Goal: Use online tool/utility: Utilize a website feature to perform a specific function

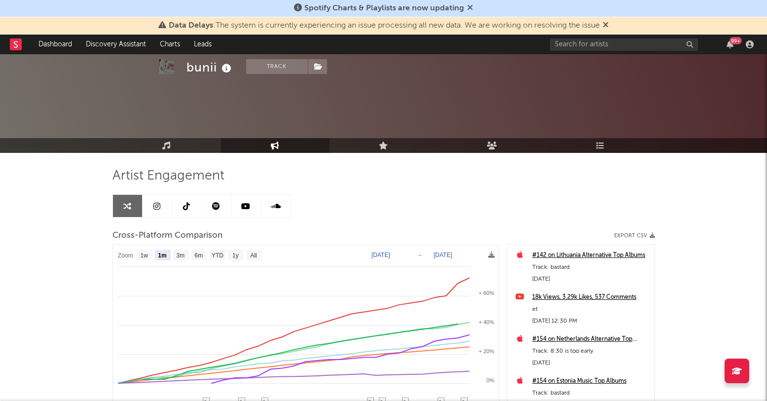
select select "1m"
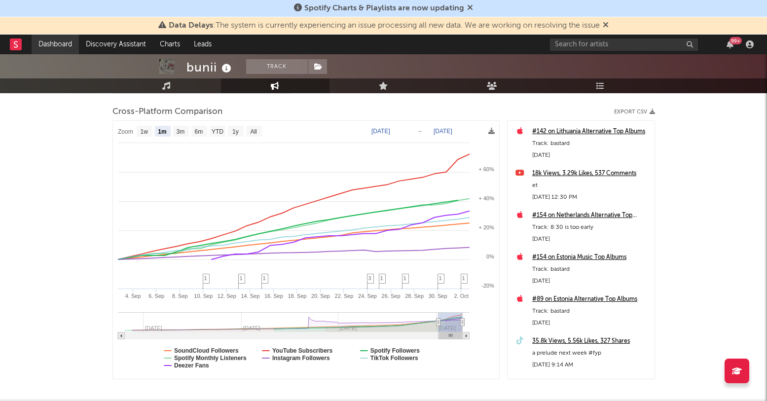
click at [58, 45] on link "Dashboard" at bounding box center [55, 45] width 47 height 20
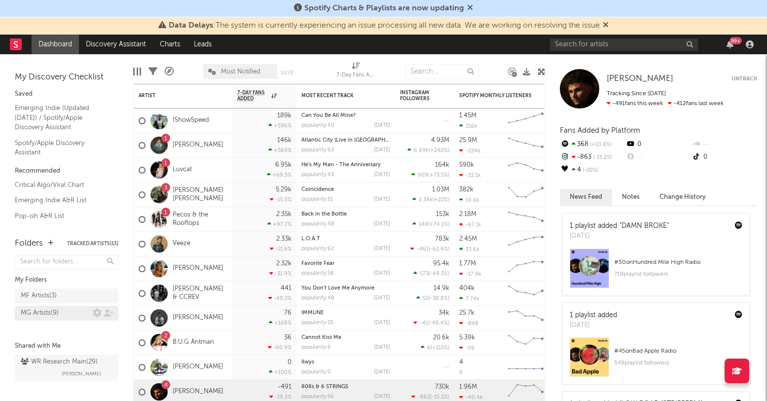
click at [35, 313] on div "MG Artists ( 9 )" at bounding box center [40, 313] width 38 height 12
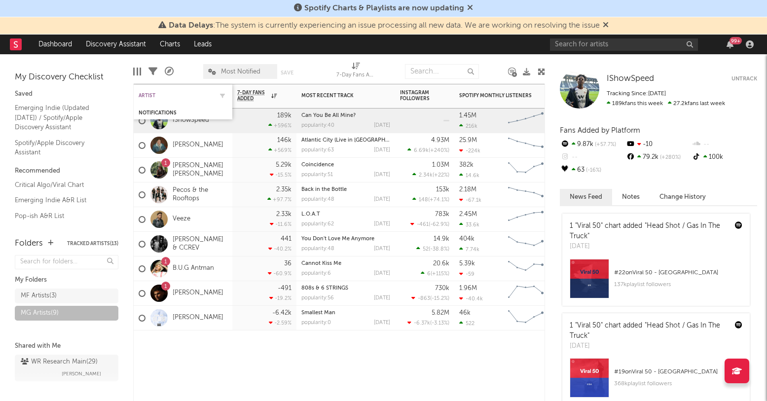
click at [161, 94] on div "Artist" at bounding box center [176, 96] width 74 height 6
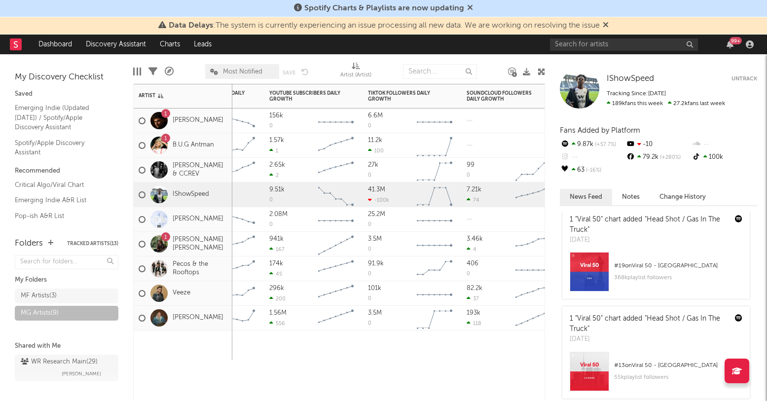
scroll to position [112, 0]
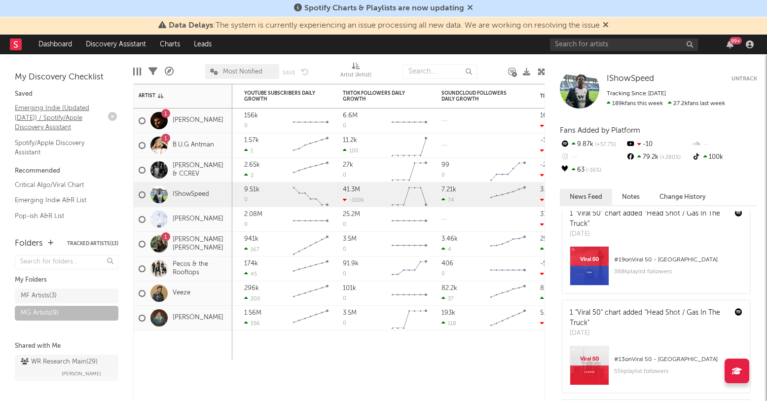
click at [63, 123] on link "Emerging Indie (Updated [DATE]) / Spotify/Apple Discovery Assistant" at bounding box center [62, 118] width 94 height 30
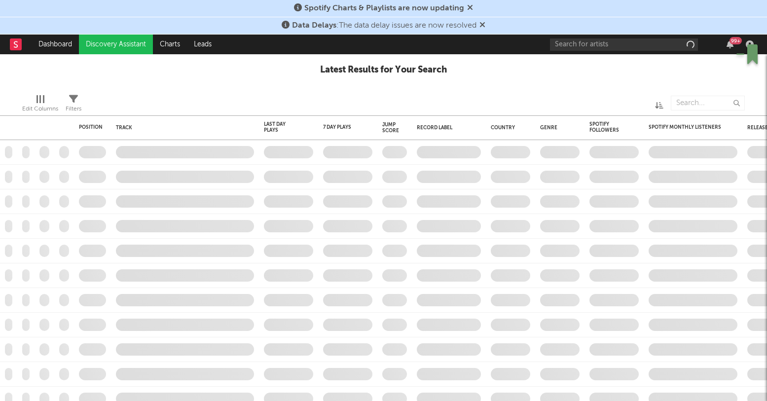
checkbox input "true"
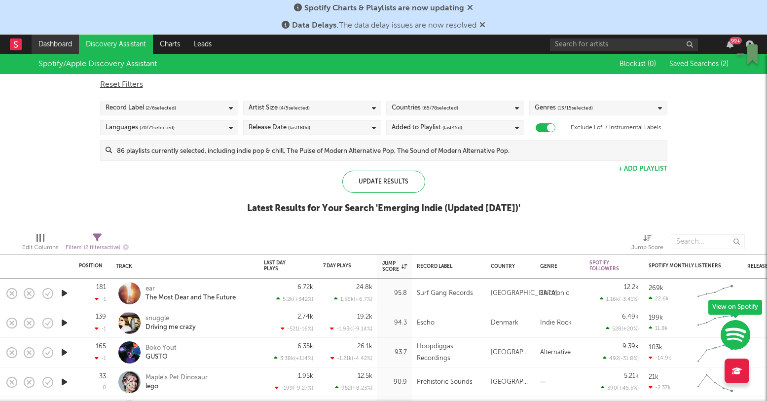
click at [56, 42] on link "Dashboard" at bounding box center [55, 45] width 47 height 20
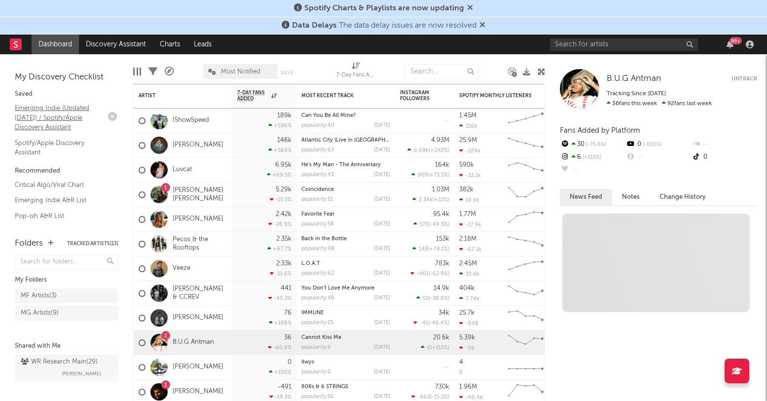
click at [70, 110] on link "Emerging Indie (Updated [DATE]) / Spotify/Apple Discovery Assistant" at bounding box center [62, 118] width 94 height 30
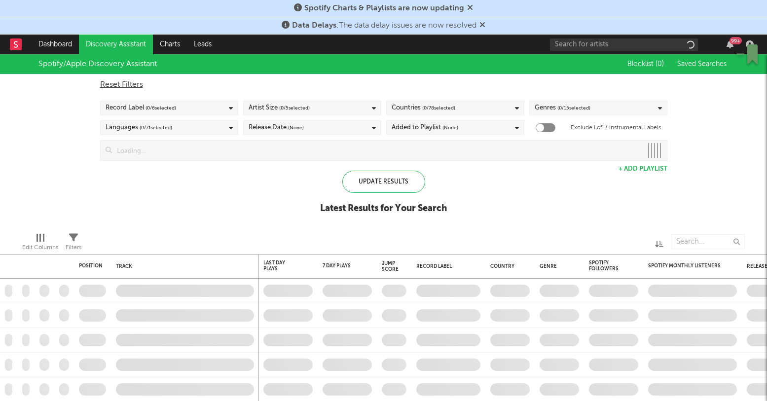
checkbox input "true"
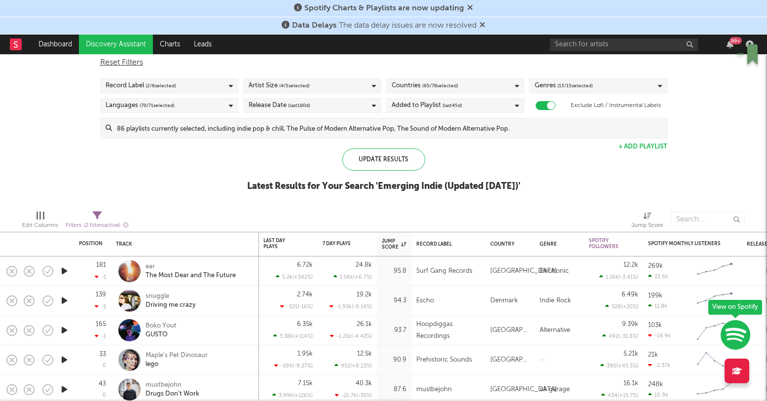
click at [130, 223] on div "Edit Columns Filters ( 2 filters active) Jump Score" at bounding box center [383, 217] width 767 height 30
click at [127, 225] on icon "button" at bounding box center [126, 225] width 6 height 6
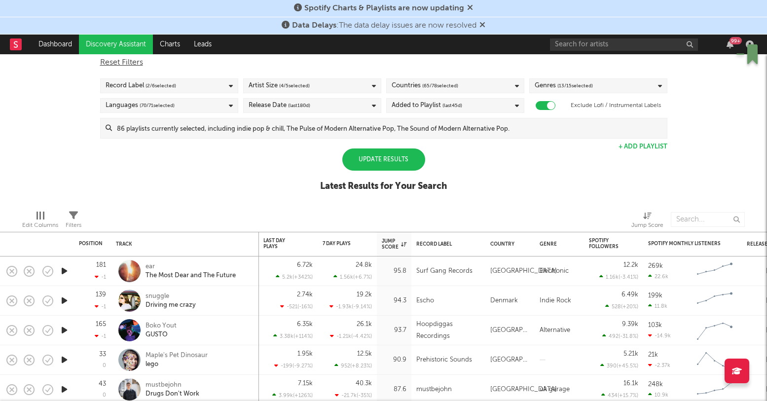
click at [394, 163] on div "Update Results" at bounding box center [383, 159] width 83 height 22
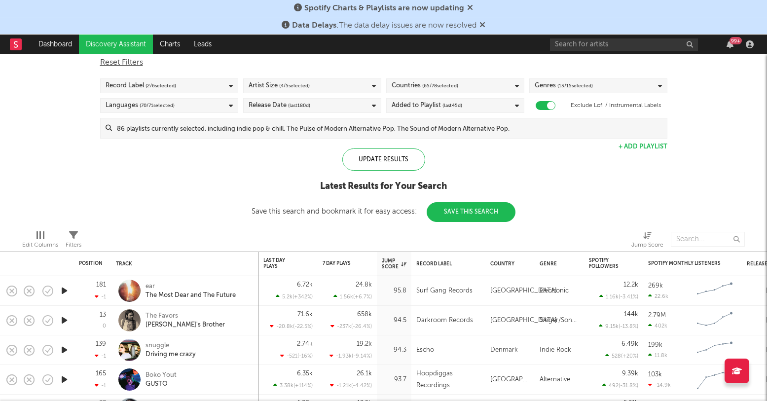
click at [470, 5] on icon at bounding box center [470, 7] width 6 height 8
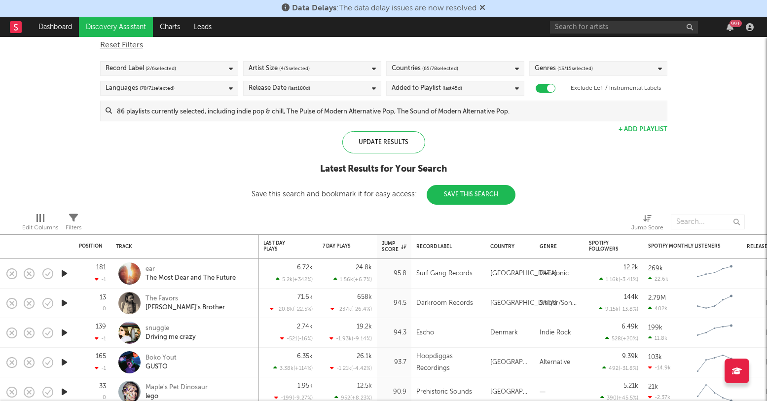
click at [483, 7] on icon at bounding box center [482, 7] width 6 height 8
